Goal: Task Accomplishment & Management: Use online tool/utility

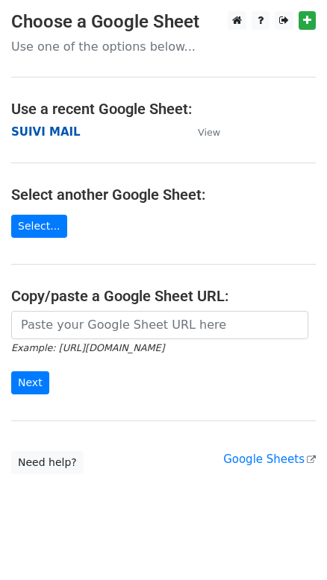
click at [55, 130] on strong "SUIVI MAIL" at bounding box center [45, 131] width 69 height 13
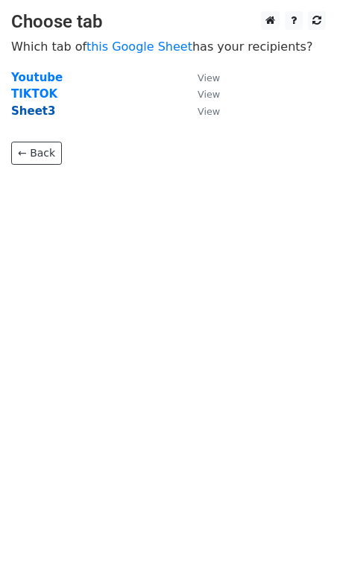
click at [37, 114] on strong "Sheet3" at bounding box center [33, 110] width 44 height 13
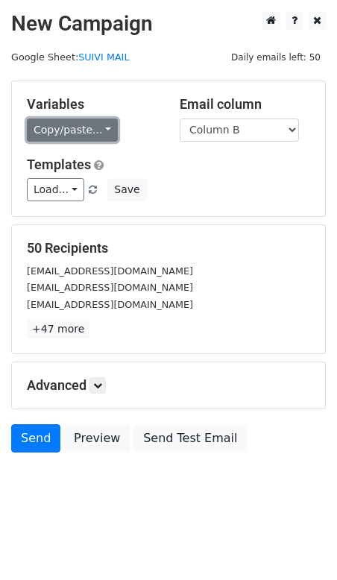
click at [94, 129] on link "Copy/paste..." at bounding box center [72, 130] width 91 height 23
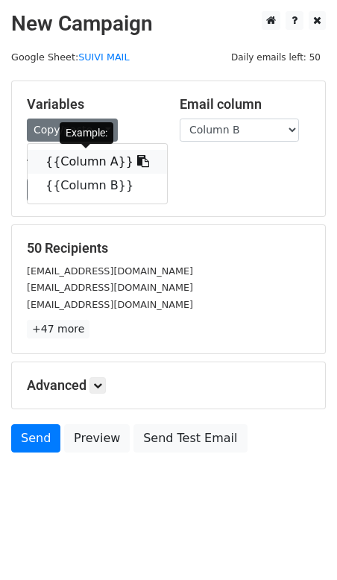
click at [137, 159] on icon at bounding box center [143, 161] width 12 height 12
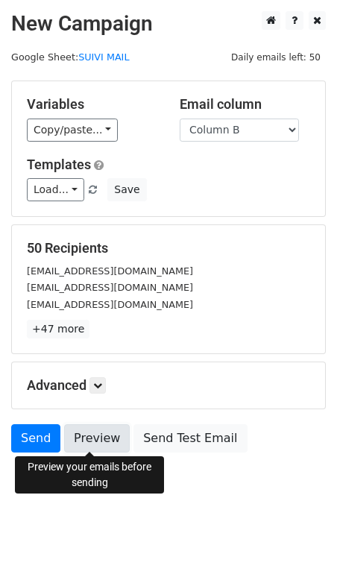
click at [87, 433] on link "Preview" at bounding box center [97, 438] width 66 height 28
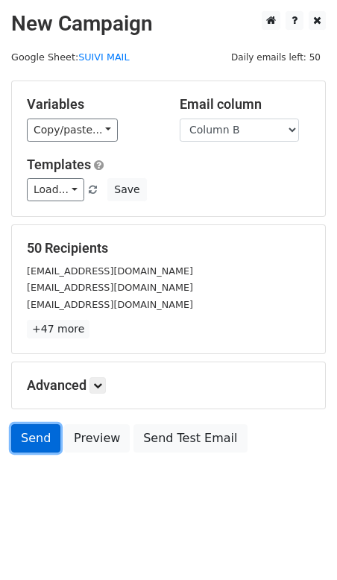
click at [41, 434] on link "Send" at bounding box center [35, 438] width 49 height 28
